Goal: Find specific page/section: Find specific page/section

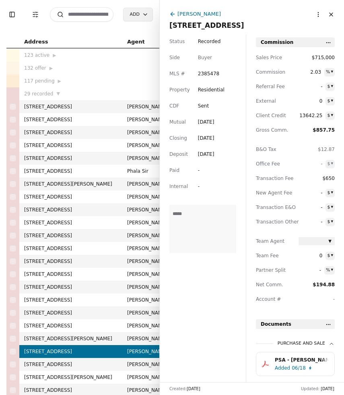
scroll to position [121, 0]
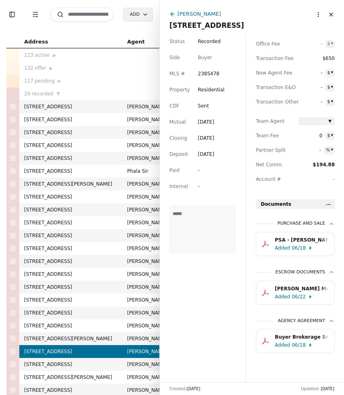
click at [93, 15] on input at bounding box center [82, 14] width 64 height 14
type input "*"
click at [84, 19] on input at bounding box center [82, 14] width 64 height 14
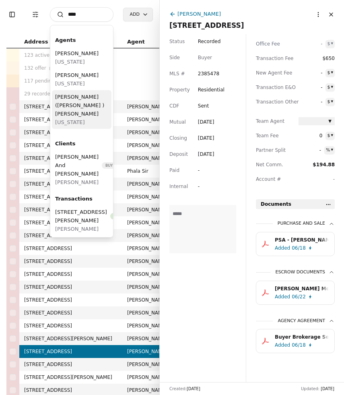
type input "****"
click at [95, 118] on span "[US_STATE]" at bounding box center [81, 122] width 53 height 8
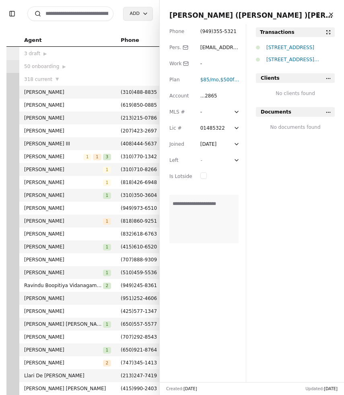
click at [87, 18] on input at bounding box center [70, 13] width 86 height 14
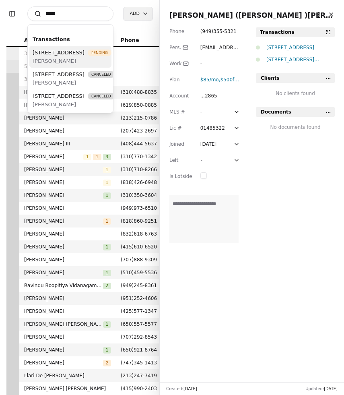
type input "*****"
click at [70, 57] on span "[STREET_ADDRESS]" at bounding box center [59, 52] width 52 height 8
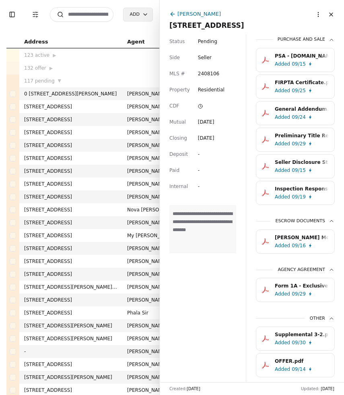
scroll to position [309, 0]
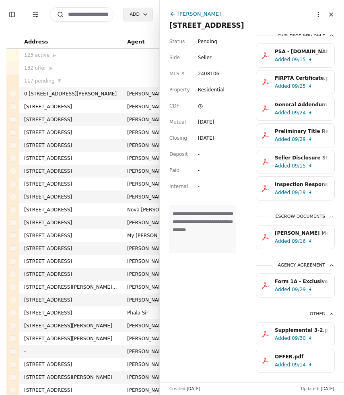
click at [89, 14] on input at bounding box center [82, 14] width 64 height 14
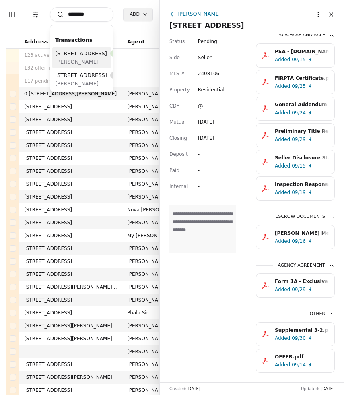
type input "********"
click at [71, 58] on span "[STREET_ADDRESS]" at bounding box center [81, 53] width 52 height 8
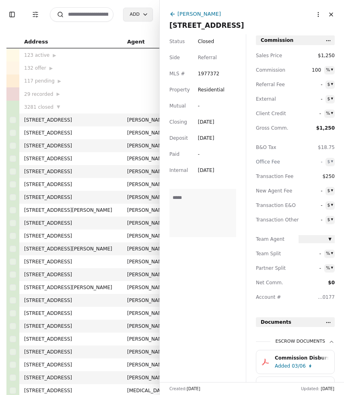
click at [99, 15] on input at bounding box center [82, 14] width 64 height 14
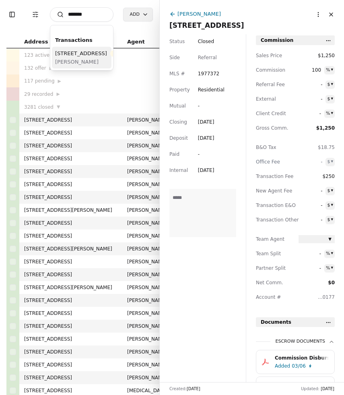
type input "*******"
click at [79, 58] on span "[STREET_ADDRESS]" at bounding box center [81, 53] width 52 height 8
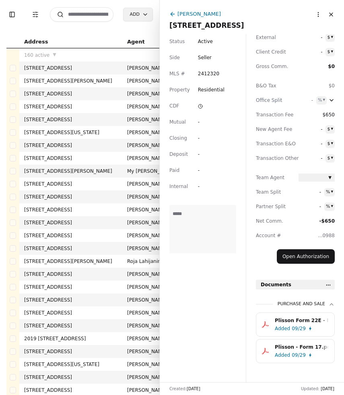
scroll to position [74, 0]
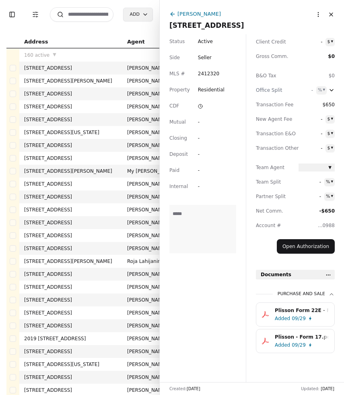
click at [303, 315] on div "09/29" at bounding box center [299, 319] width 14 height 8
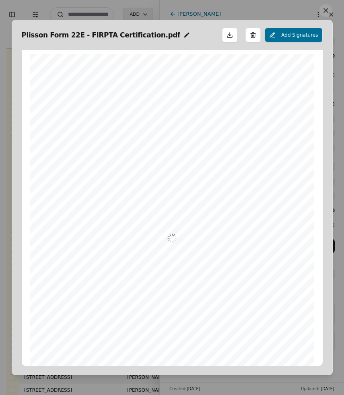
scroll to position [4, 0]
click at [328, 11] on button at bounding box center [326, 10] width 13 height 13
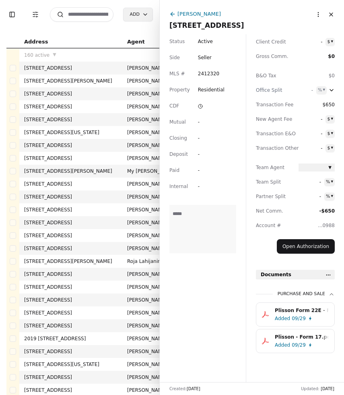
click at [304, 343] on div "09/29" at bounding box center [299, 345] width 14 height 8
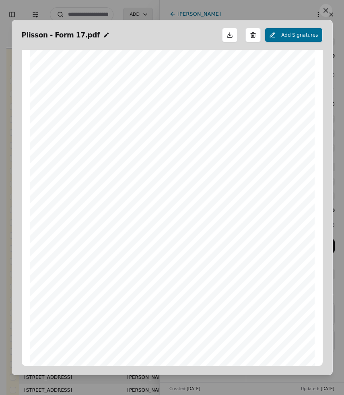
click at [323, 9] on button at bounding box center [326, 10] width 13 height 13
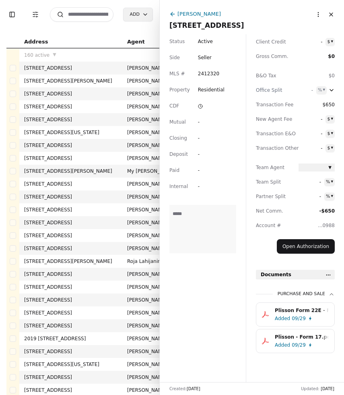
click at [331, 15] on button "Close" at bounding box center [331, 14] width 13 height 13
